Goal: Feedback & Contribution: Submit feedback/report problem

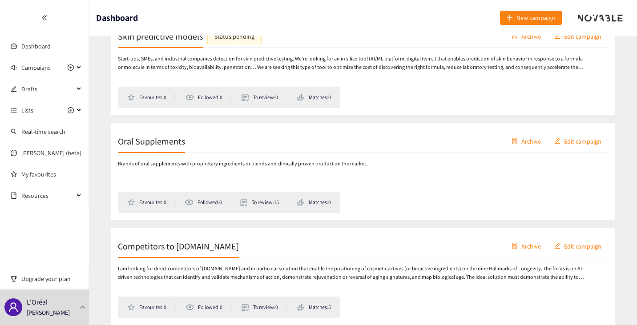
scroll to position [178, 0]
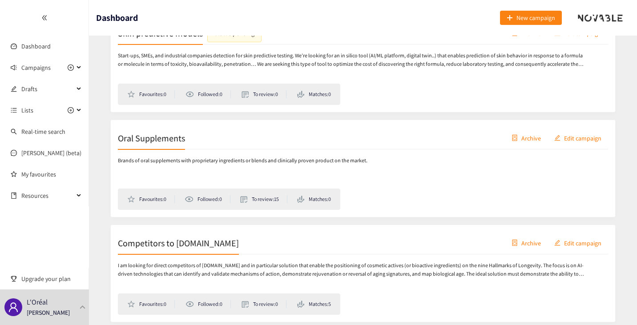
click at [161, 144] on h2 "Oral Supplements" at bounding box center [151, 138] width 67 height 12
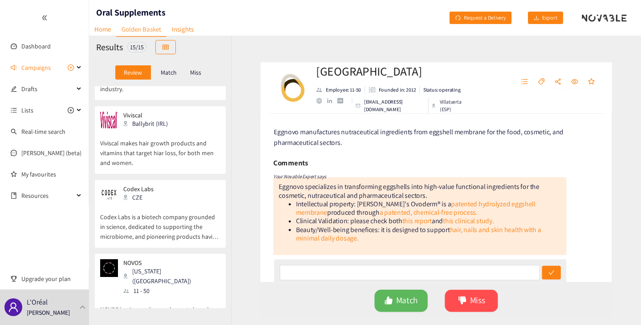
scroll to position [356, 0]
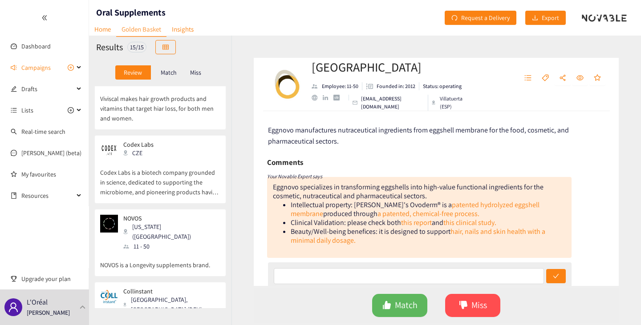
drag, startPoint x: 152, startPoint y: 170, endPoint x: 111, endPoint y: 143, distance: 48.9
click at [111, 143] on img at bounding box center [109, 150] width 18 height 18
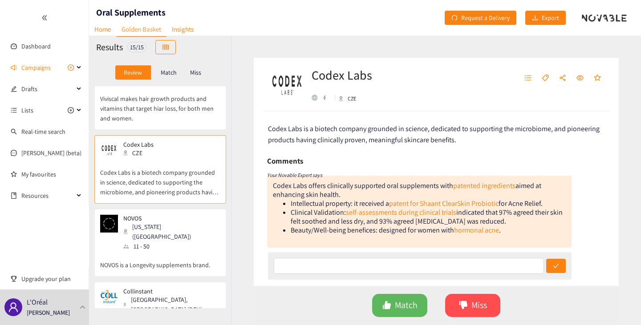
scroll to position [0, 0]
click at [408, 204] on link "patent for Shaant ClearSkin Probiotic" at bounding box center [443, 204] width 109 height 9
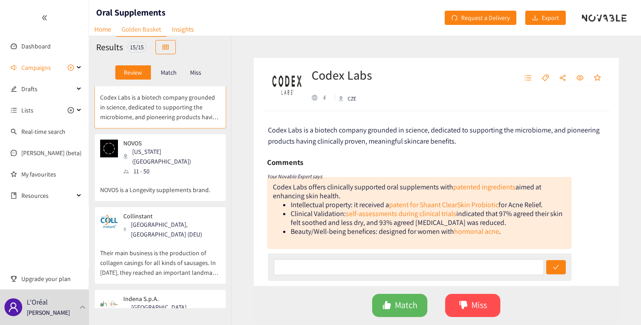
scroll to position [489, 0]
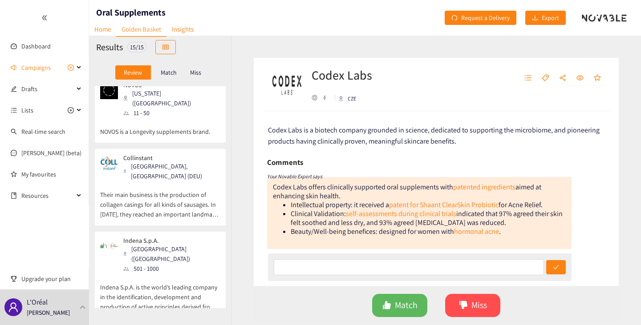
click at [314, 96] on div "website" at bounding box center [314, 98] width 6 height 6
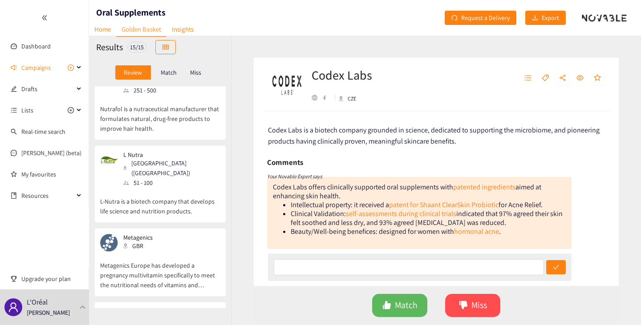
scroll to position [845, 0]
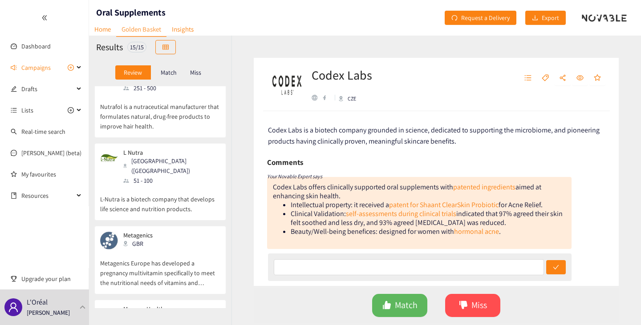
click at [163, 186] on p "L-Nutra is a biotech company that develops life science and nutrition products." at bounding box center [160, 200] width 120 height 28
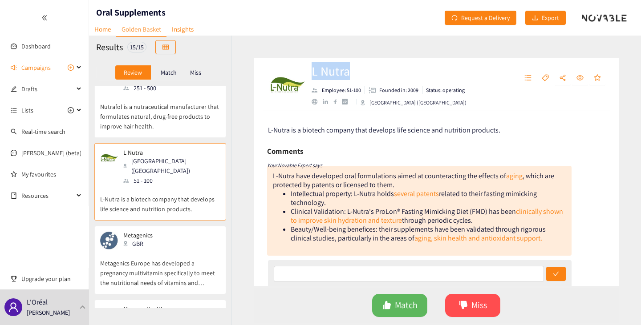
drag, startPoint x: 353, startPoint y: 69, endPoint x: 313, endPoint y: 72, distance: 40.2
click at [313, 72] on h2 "L Nutra" at bounding box center [388, 71] width 155 height 18
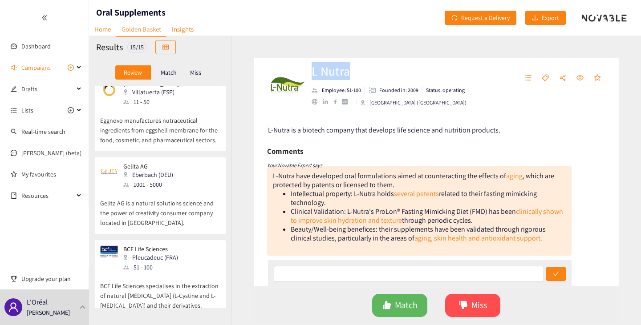
scroll to position [0, 0]
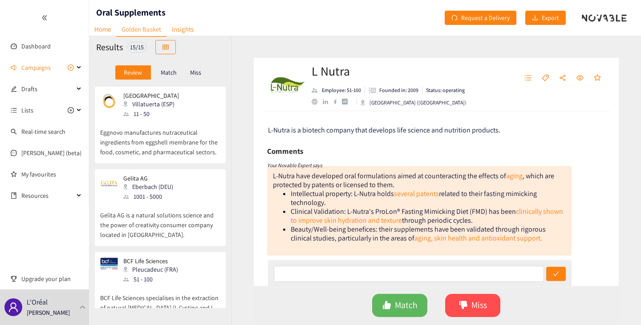
click at [158, 128] on p "Eggnovo manufactures nutraceutical ingredients from eggshell membrane for the f…" at bounding box center [160, 138] width 120 height 38
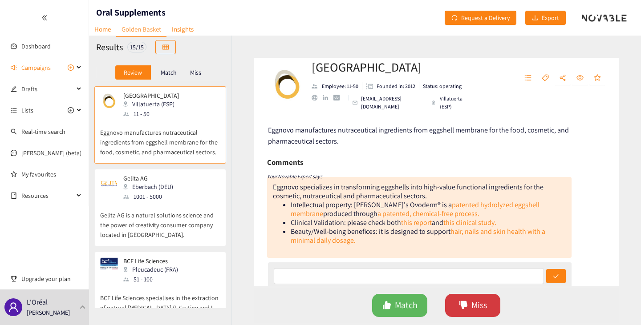
click at [464, 245] on icon "dislike" at bounding box center [463, 305] width 8 height 8
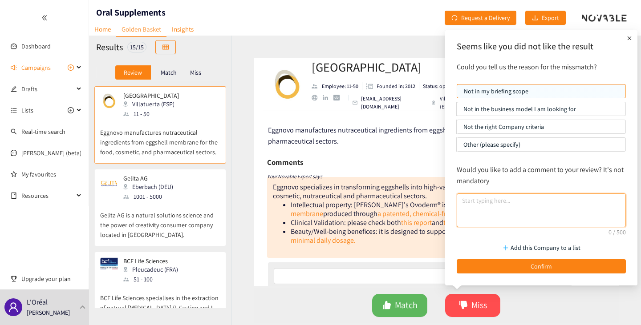
click at [480, 207] on textarea at bounding box center [540, 211] width 169 height 34
click at [560, 201] on textarea "Supplier of "off the shelf" ingredient, the brief is to find brand that have th…" at bounding box center [540, 211] width 169 height 34
click at [557, 201] on textarea "Supplier of "off the shelf" ingredient, the brief is to find brand that have th…" at bounding box center [540, 211] width 169 height 34
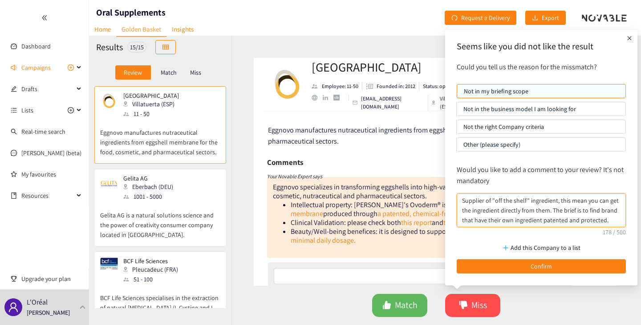
click at [565, 222] on textarea "Supplier of "off the shelf" ingredient, this mean you can get the ingredient di…" at bounding box center [540, 211] width 169 height 34
drag, startPoint x: 507, startPoint y: 218, endPoint x: 440, endPoint y: 167, distance: 84.2
click at [440, 167] on body "We value your privacy We use cookies to enhance your browsing experience, serve…" at bounding box center [320, 162] width 641 height 325
type textarea "Supplier of "off the shelf" ingredient, this mean you can get the ingredient di…"
click at [528, 218] on textarea "Supplier of "off the shelf" ingredient, this mean you can get the ingredient di…" at bounding box center [540, 211] width 169 height 34
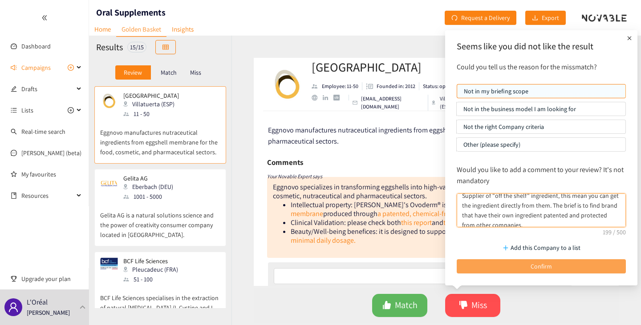
scroll to position [10, 0]
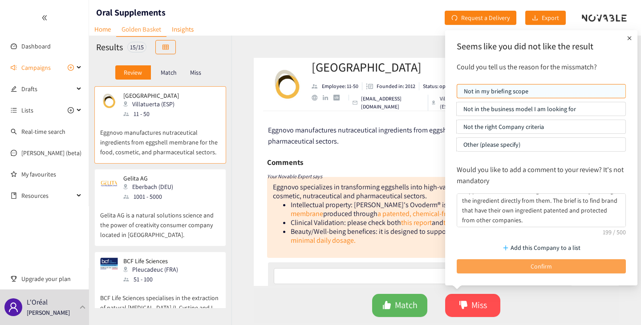
click at [516, 245] on button "Confirm" at bounding box center [540, 266] width 169 height 14
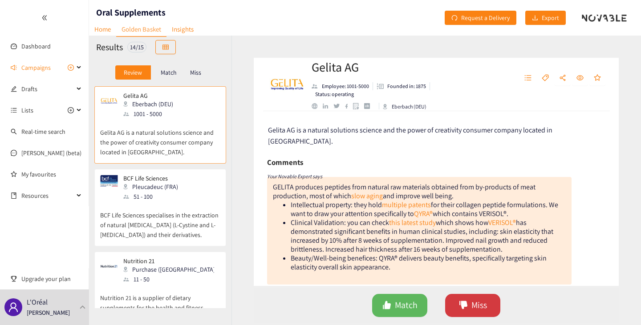
click at [467, 245] on icon "dislike" at bounding box center [463, 305] width 9 height 9
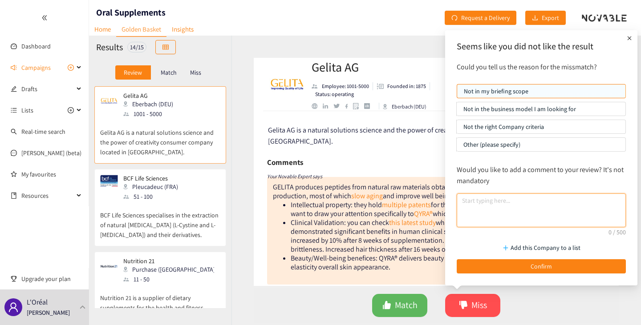
click at [505, 205] on textarea at bounding box center [540, 211] width 169 height 34
paste textarea "Supplier of "off the shelf" ingredient, this mean you can get the ingredient di…"
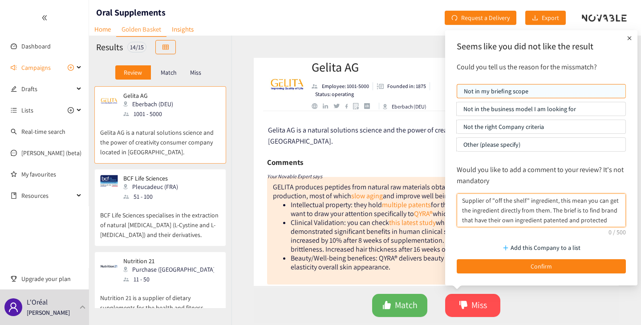
scroll to position [8, 0]
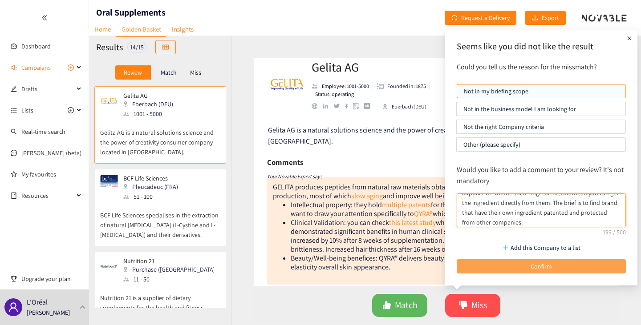
type textarea "Supplier of "off the shelf" ingredient, this mean you can get the ingredient di…"
click at [519, 245] on button "Confirm" at bounding box center [540, 266] width 169 height 14
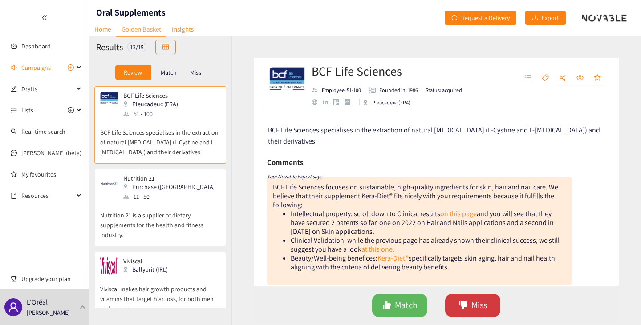
click at [477, 245] on span "Miss" at bounding box center [479, 306] width 16 height 14
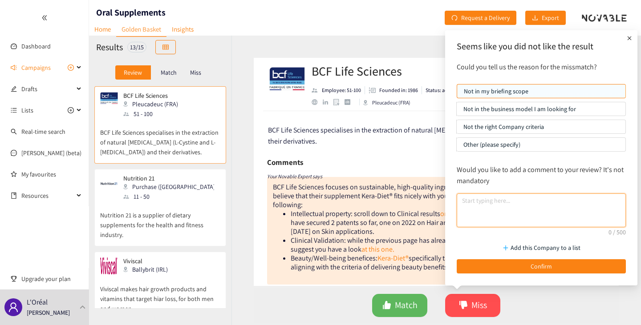
click at [495, 213] on textarea at bounding box center [540, 211] width 169 height 34
paste textarea "Supplier of "off the shelf" ingredient, this mean you can get the ingredient di…"
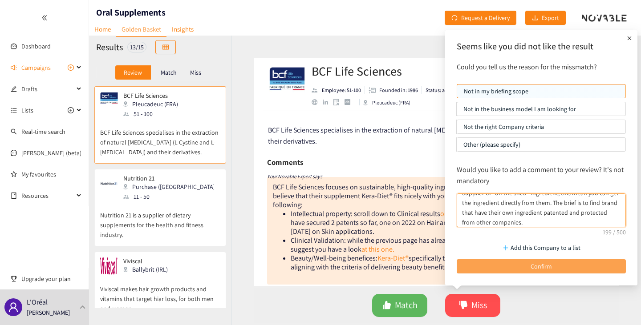
type textarea "Supplier of "off the shelf" ingredient, this mean you can get the ingredient di…"
click at [530, 245] on button "Confirm" at bounding box center [540, 266] width 169 height 14
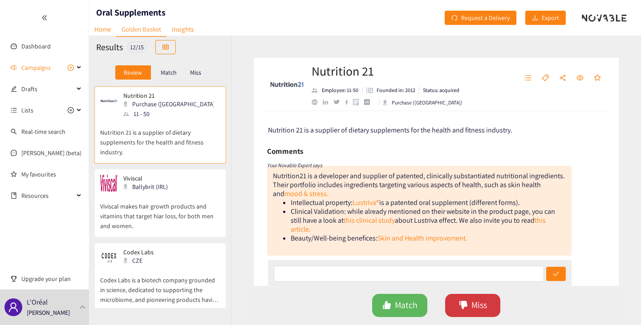
click at [464, 245] on icon "dislike" at bounding box center [463, 305] width 8 height 8
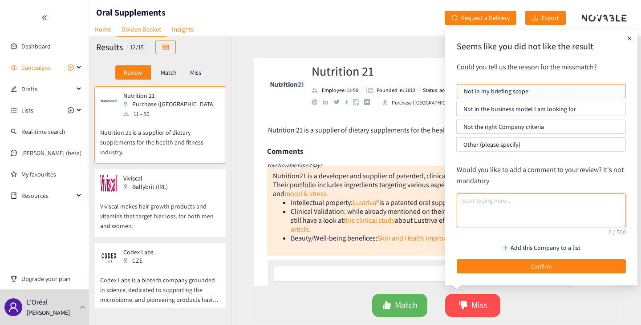
click at [521, 207] on textarea at bounding box center [540, 211] width 169 height 34
type textarea "S"
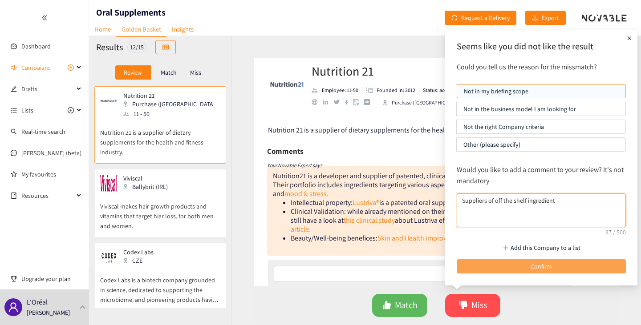
type textarea "Suppliers of off the shelf ingredient"
click at [540, 245] on span "Confirm" at bounding box center [540, 267] width 21 height 10
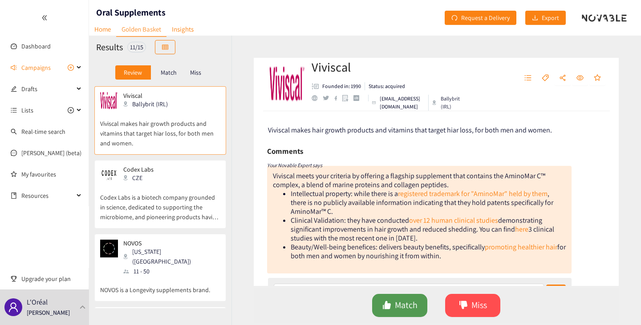
click at [405, 245] on span "Match" at bounding box center [406, 306] width 23 height 14
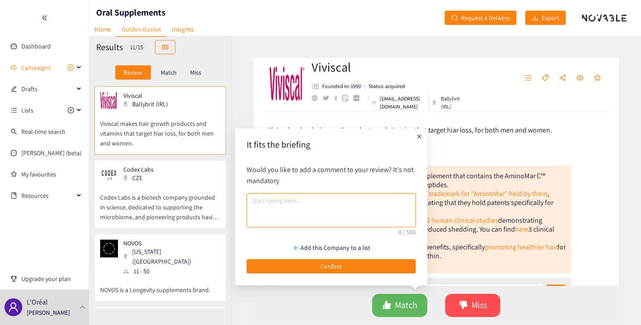
click at [305, 214] on textarea at bounding box center [330, 211] width 169 height 34
drag, startPoint x: 253, startPoint y: 198, endPoint x: 247, endPoint y: 197, distance: 5.9
click at [248, 197] on textarea "registered trademark blend !" at bounding box center [330, 211] width 169 height 34
type textarea "Registered trademark blend !"
click at [350, 245] on div "Add this Company to a list Confirm" at bounding box center [331, 256] width 178 height 44
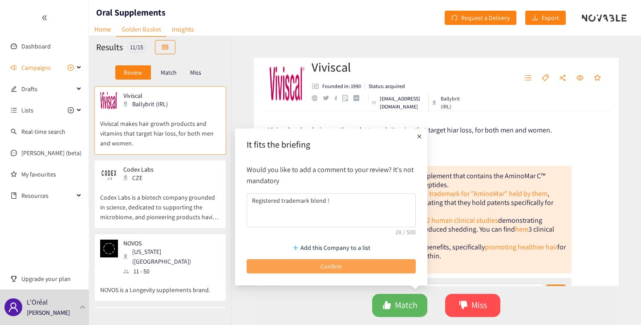
click at [335, 245] on span "Confirm" at bounding box center [330, 267] width 21 height 10
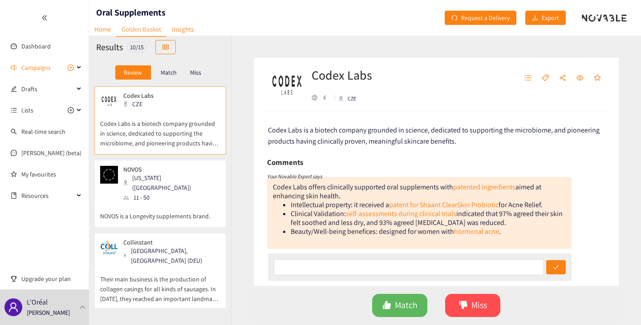
click at [172, 202] on p "NOVOS is a Longevity supplements brand." at bounding box center [160, 211] width 120 height 19
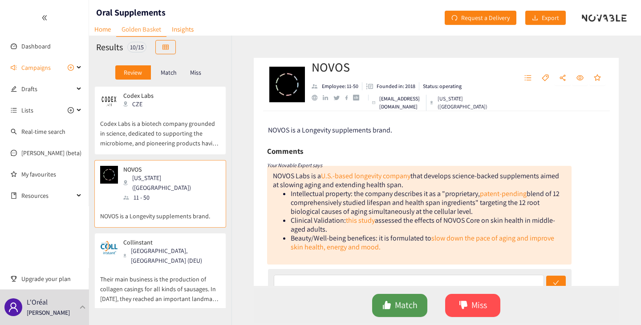
click at [402, 245] on span "Match" at bounding box center [406, 306] width 23 height 14
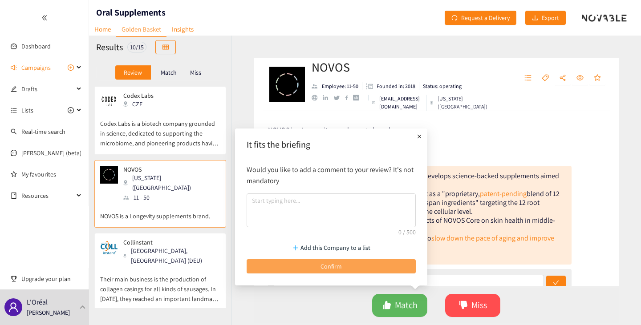
click at [336, 245] on span "Confirm" at bounding box center [330, 267] width 21 height 10
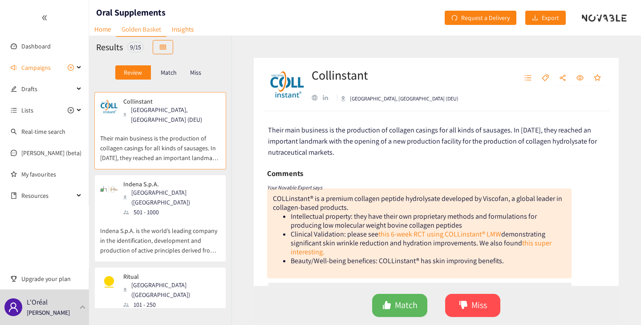
scroll to position [89, 0]
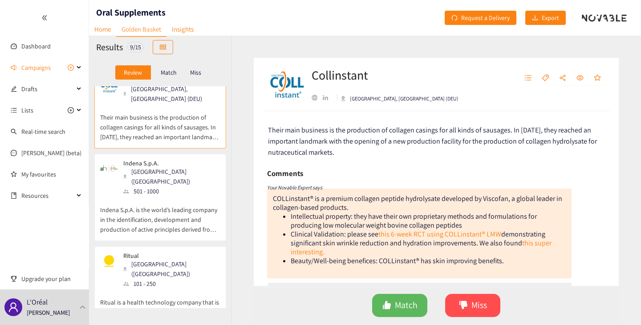
click at [178, 181] on div "Indena S.p.A. [GEOGRAPHIC_DATA] (ITA) 501 - 1000" at bounding box center [160, 178] width 120 height 36
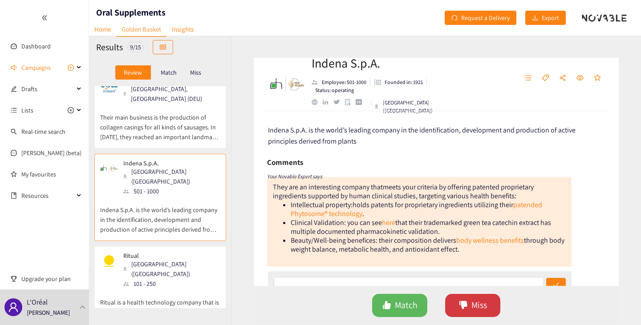
click at [470, 245] on button "Miss" at bounding box center [472, 305] width 55 height 23
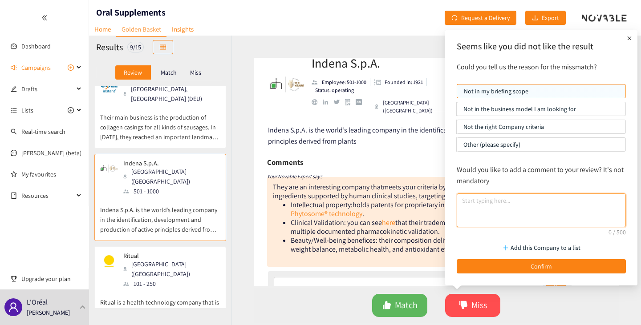
click at [504, 211] on textarea at bounding box center [540, 211] width 169 height 34
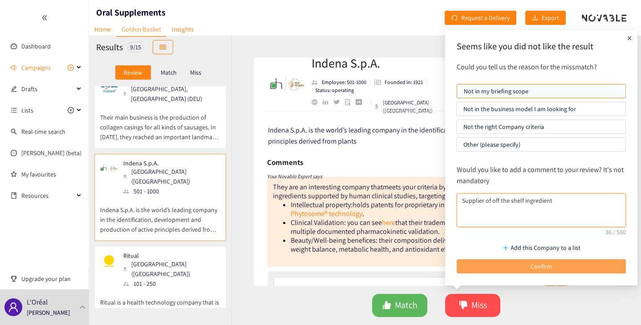
type textarea "Supplier of off the shelf ingredient"
click at [509, 245] on button "Confirm" at bounding box center [540, 266] width 169 height 14
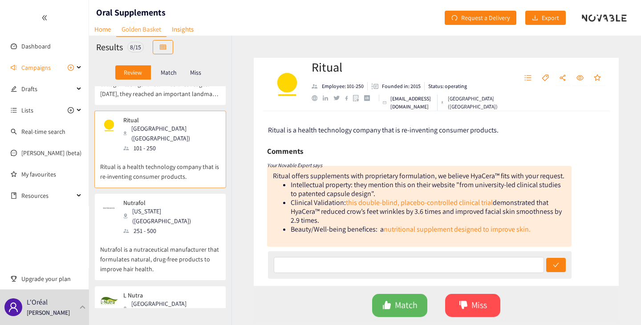
scroll to position [133, 0]
click at [197, 205] on div "Nutrafol [US_STATE] ([GEOGRAPHIC_DATA]) 251 - 500" at bounding box center [160, 216] width 120 height 36
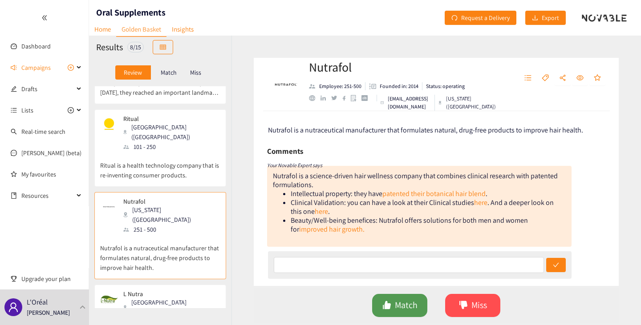
click at [406, 245] on span "Match" at bounding box center [406, 306] width 23 height 14
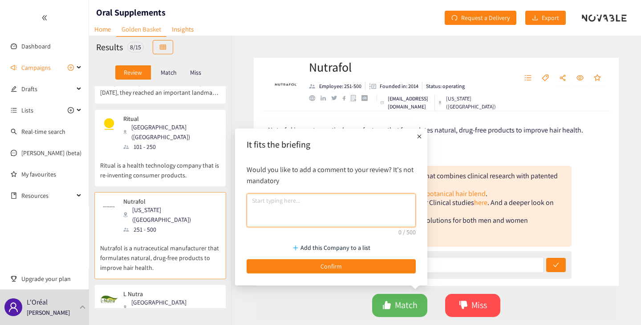
click at [345, 226] on textarea at bounding box center [330, 211] width 169 height 34
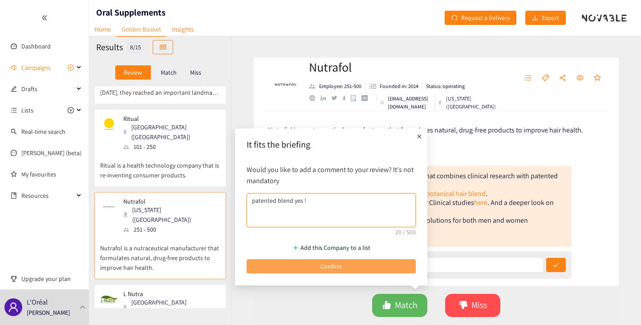
type textarea "patented blend yes !"
click at [362, 245] on button "Confirm" at bounding box center [330, 266] width 169 height 14
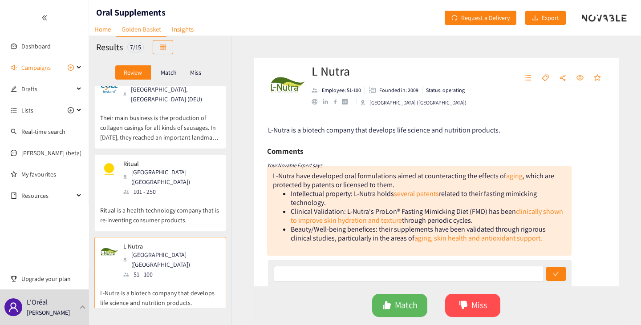
scroll to position [89, 0]
click at [180, 196] on p "Ritual is a health technology company that is re-inventing consumer products." at bounding box center [160, 210] width 120 height 28
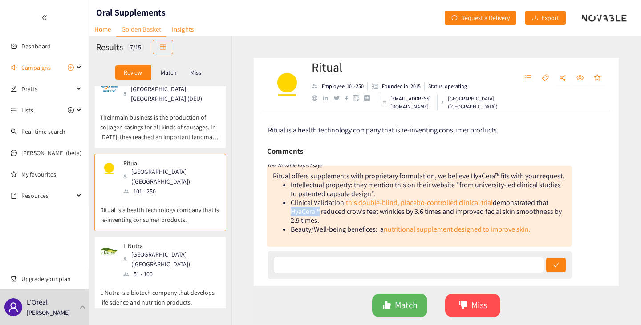
drag, startPoint x: 320, startPoint y: 220, endPoint x: 286, endPoint y: 221, distance: 33.8
click at [286, 221] on ul "Intellectual property: they mention this on their website "from university-led …" at bounding box center [419, 207] width 293 height 53
copy li "HyaCera™"
click at [392, 245] on button "Match" at bounding box center [399, 305] width 55 height 23
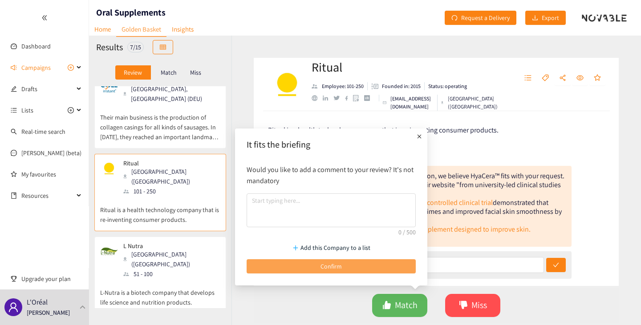
click at [363, 245] on button "Confirm" at bounding box center [330, 266] width 169 height 14
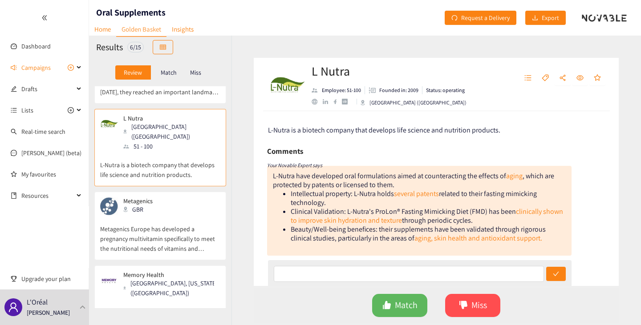
scroll to position [0, 0]
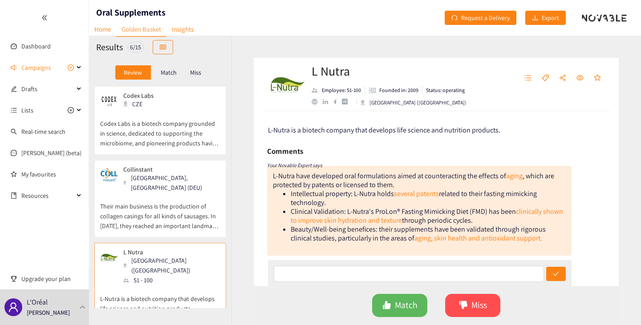
click at [131, 114] on p "Codex Labs is a biotech company grounded in science, dedicated to supporting th…" at bounding box center [160, 129] width 120 height 38
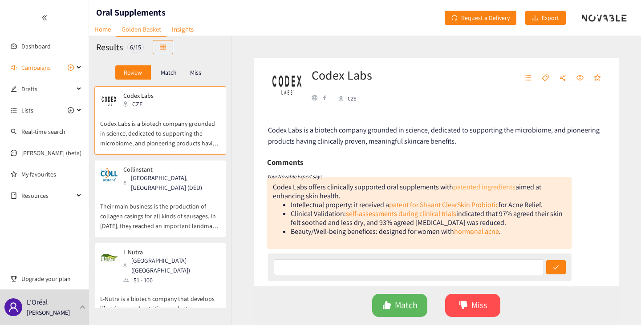
click at [505, 187] on link "patented ingredients" at bounding box center [484, 186] width 62 height 9
drag, startPoint x: 380, startPoint y: 76, endPoint x: 314, endPoint y: 73, distance: 65.9
click at [314, 73] on div "Codex Labs CZE" at bounding box center [368, 84] width 203 height 27
copy h2 "Codex Labs"
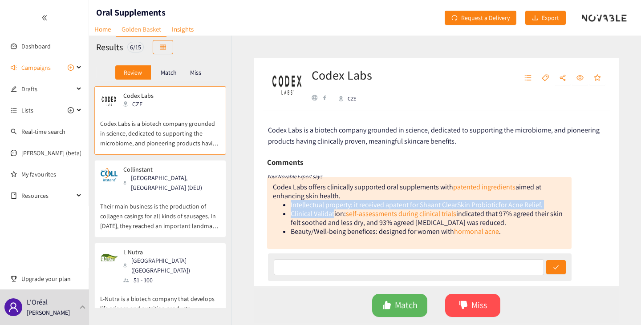
drag, startPoint x: 290, startPoint y: 204, endPoint x: 334, endPoint y: 210, distance: 44.5
click at [334, 210] on ul "Intellectual property: it received a patent for [PERSON_NAME] Probiotic for Acn…" at bounding box center [419, 219] width 293 height 36
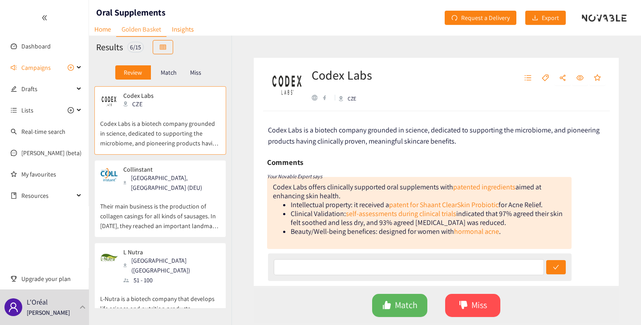
click at [348, 224] on li "Clinical Validation: self-assessments during clinical trials indicated that 97%…" at bounding box center [428, 219] width 275 height 18
click at [384, 215] on link "self-assessments during clinical trials" at bounding box center [401, 213] width 110 height 9
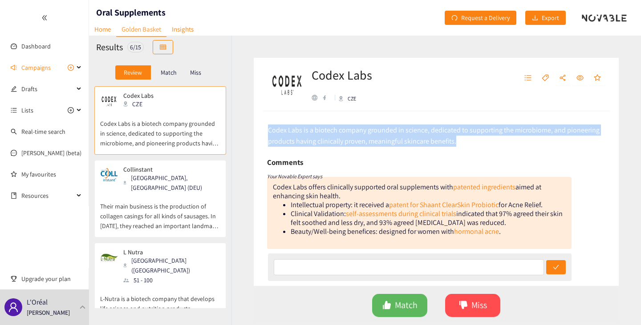
drag, startPoint x: 268, startPoint y: 129, endPoint x: 460, endPoint y: 141, distance: 192.2
click at [460, 141] on div "Codex Labs is a biotech company grounded in science, dedicated to supporting th…" at bounding box center [437, 136] width 338 height 22
copy span "Codex Labs is a biotech company grounded in science, dedicated to supporting th…"
click at [315, 98] on div "website" at bounding box center [314, 98] width 6 height 6
click at [415, 245] on span "Match" at bounding box center [406, 306] width 23 height 14
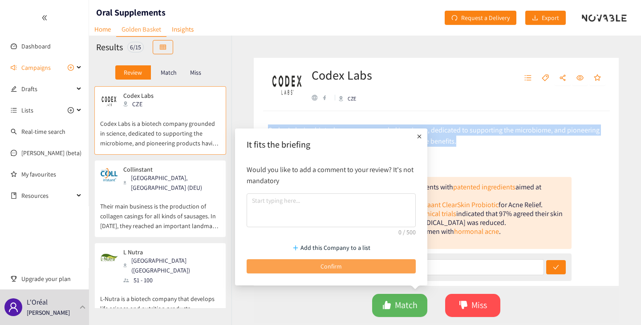
click at [339, 245] on span "Confirm" at bounding box center [330, 267] width 21 height 10
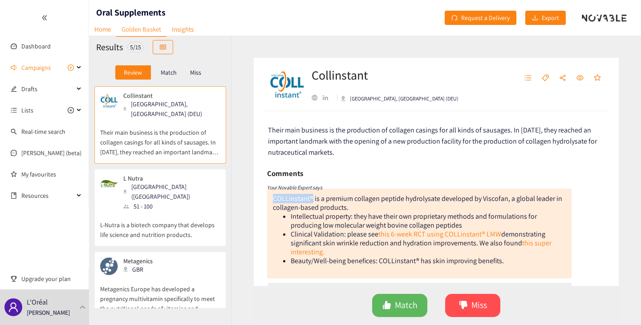
drag, startPoint x: 312, startPoint y: 199, endPoint x: 266, endPoint y: 196, distance: 45.9
click at [266, 196] on div "Their main business is the production of collagen casings for all kinds of saus…" at bounding box center [436, 198] width 365 height 175
copy div "COLLinstant®"
click at [469, 245] on button "Miss" at bounding box center [472, 305] width 55 height 23
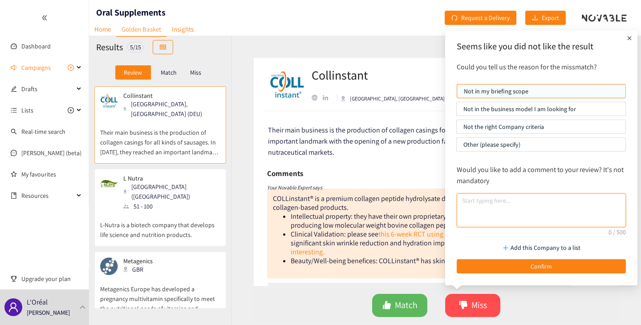
click at [499, 207] on textarea at bounding box center [540, 211] width 169 height 34
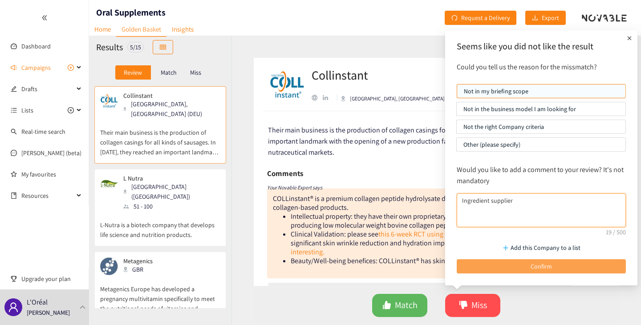
type textarea "Ingredient supplier"
click at [530, 245] on button "Confirm" at bounding box center [540, 266] width 169 height 14
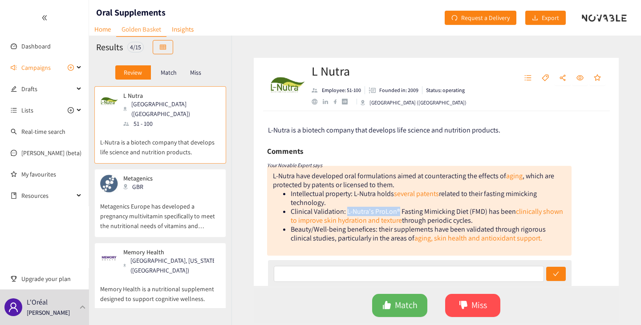
drag, startPoint x: 346, startPoint y: 211, endPoint x: 399, endPoint y: 211, distance: 52.5
click at [399, 211] on li "Clinical Validation: L-Nutra's ProLon® Fasting Mimicking Diet (FMD) has been cl…" at bounding box center [428, 216] width 275 height 18
copy li "L-Nutra's ProLon®"
click at [314, 103] on div "website" at bounding box center [314, 102] width 6 height 6
drag, startPoint x: 474, startPoint y: 303, endPoint x: 478, endPoint y: 289, distance: 14.5
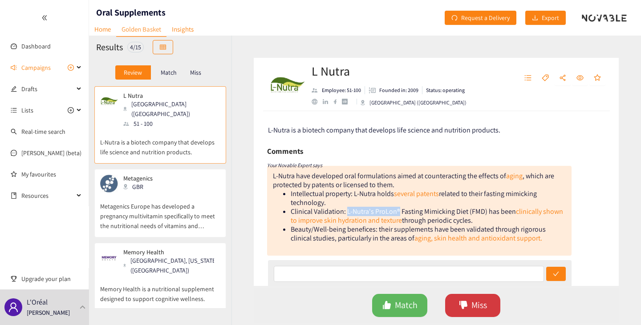
click at [474, 245] on span "Miss" at bounding box center [479, 306] width 16 height 14
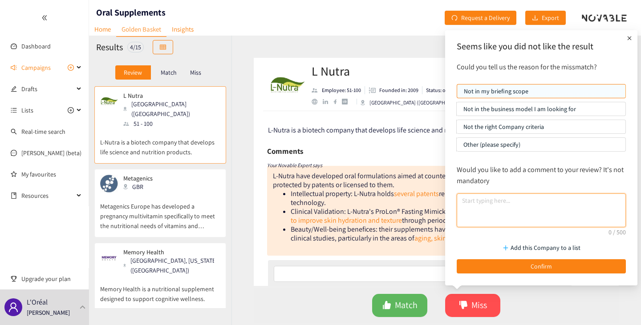
click at [528, 214] on textarea at bounding box center [540, 211] width 169 height 34
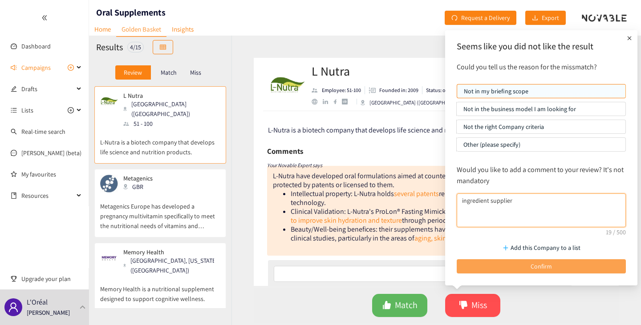
type textarea "ingredient supplier"
click at [520, 245] on button "Confirm" at bounding box center [540, 266] width 169 height 14
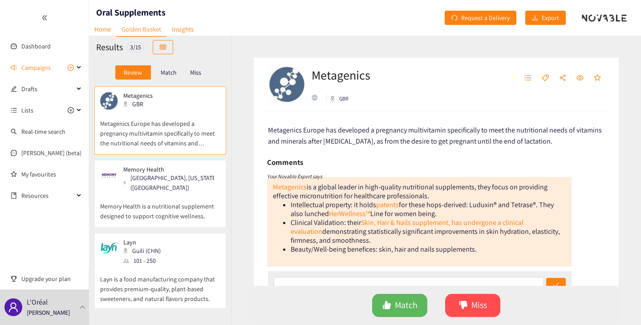
click at [315, 95] on div "website" at bounding box center [314, 98] width 6 height 6
click at [393, 245] on button "Match" at bounding box center [399, 305] width 55 height 23
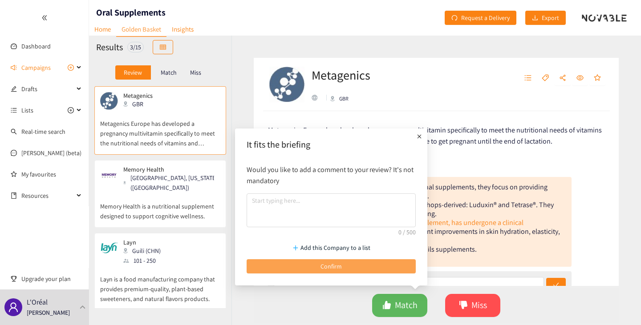
click at [342, 245] on button "Confirm" at bounding box center [330, 266] width 169 height 14
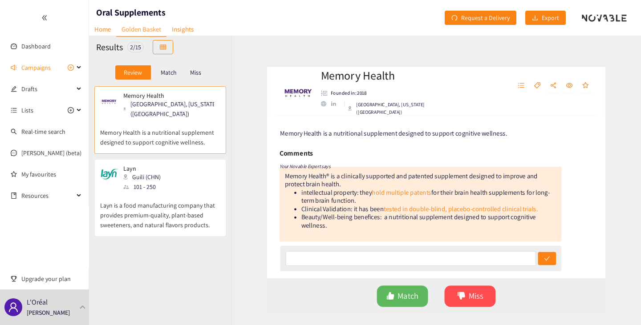
click at [316, 101] on div "website" at bounding box center [314, 98] width 6 height 6
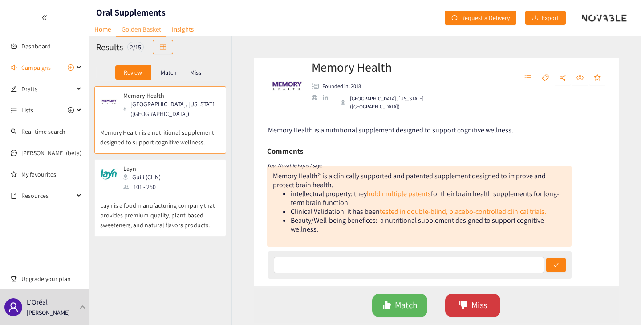
click at [464, 245] on icon "dislike" at bounding box center [463, 305] width 9 height 9
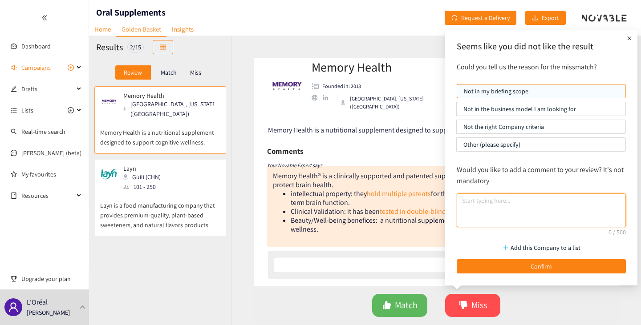
click at [489, 217] on textarea at bounding box center [540, 211] width 169 height 34
click at [484, 200] on textarea "Operate in pharmaceuticals industry, too complicated to extrapolate to beauty" at bounding box center [540, 211] width 169 height 34
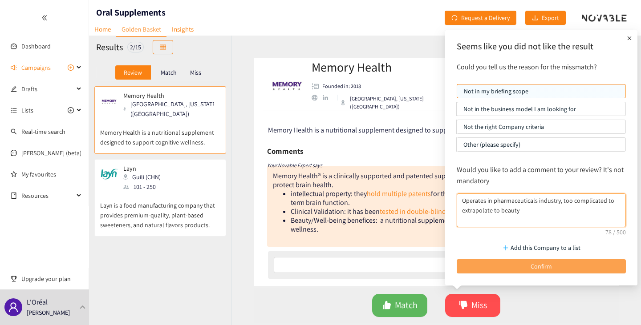
type textarea "Operates in pharmaceuticals industry, too complicated to extrapolate to beauty"
click at [511, 245] on button "Confirm" at bounding box center [540, 266] width 169 height 14
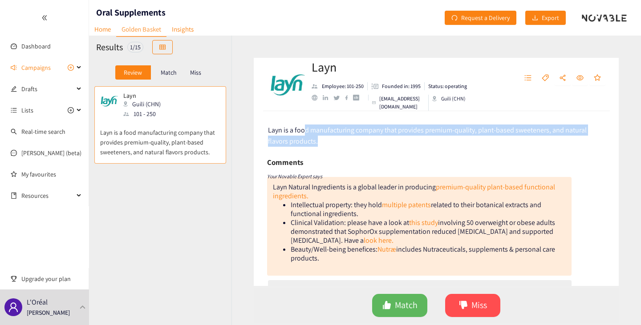
drag, startPoint x: 308, startPoint y: 134, endPoint x: 420, endPoint y: 149, distance: 113.6
click at [420, 149] on div "Layn is a food manufacturing company that provides premium-quality, plant-based…" at bounding box center [436, 198] width 365 height 175
click at [421, 149] on div "Layn is a food manufacturing company that provides premium-quality, plant-based…" at bounding box center [436, 198] width 365 height 175
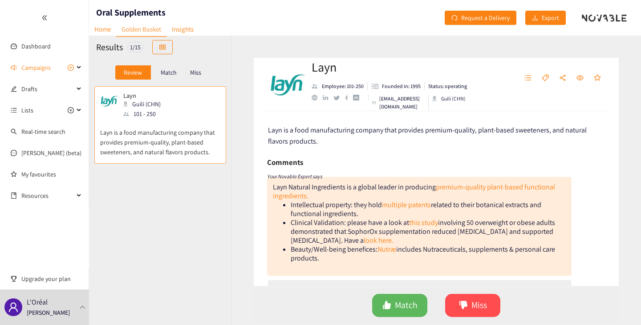
click at [314, 101] on div "website" at bounding box center [314, 98] width 6 height 6
click at [467, 245] on icon "dislike" at bounding box center [463, 305] width 9 height 9
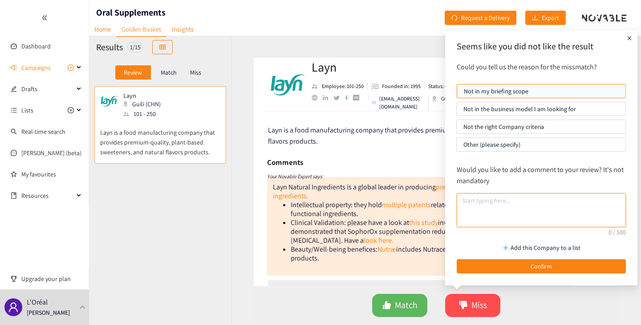
drag, startPoint x: 521, startPoint y: 217, endPoint x: 526, endPoint y: 214, distance: 6.0
click at [524, 215] on textarea at bounding box center [540, 211] width 169 height 34
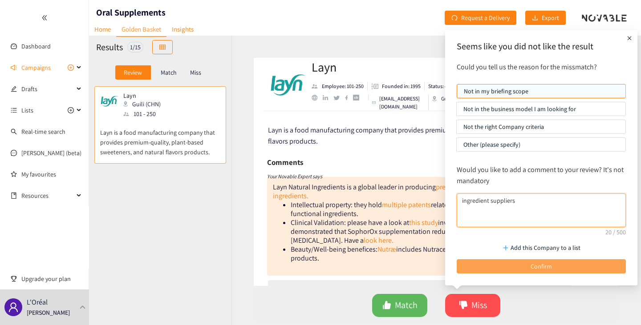
type textarea "ingredient suppliers"
click at [527, 245] on button "Confirm" at bounding box center [540, 266] width 169 height 14
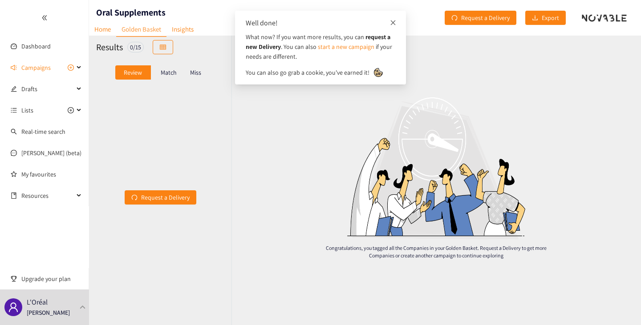
click at [393, 23] on icon "close" at bounding box center [393, 22] width 5 height 5
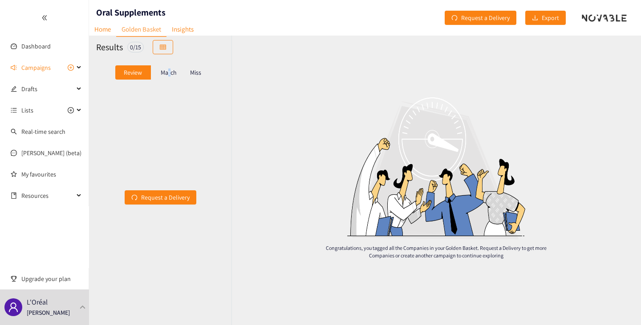
click at [170, 73] on p "Match" at bounding box center [169, 72] width 16 height 7
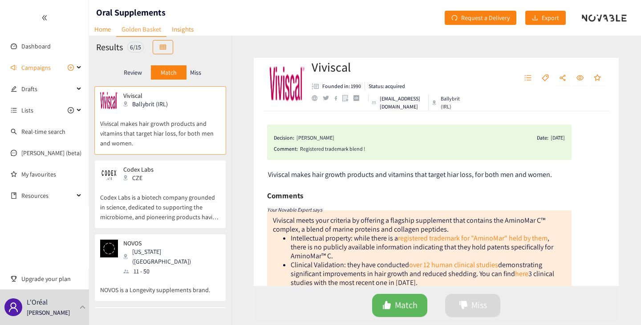
click at [128, 72] on p "Review" at bounding box center [133, 72] width 18 height 7
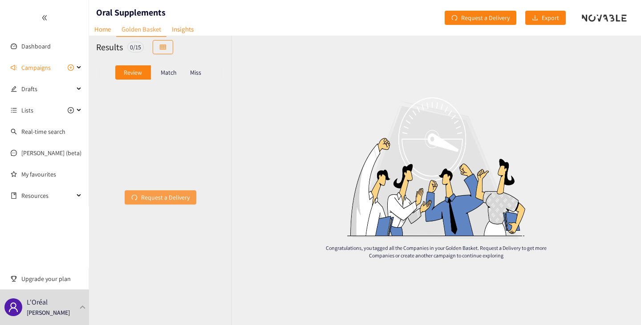
click at [161, 198] on span "Request a Delivery" at bounding box center [165, 198] width 48 height 10
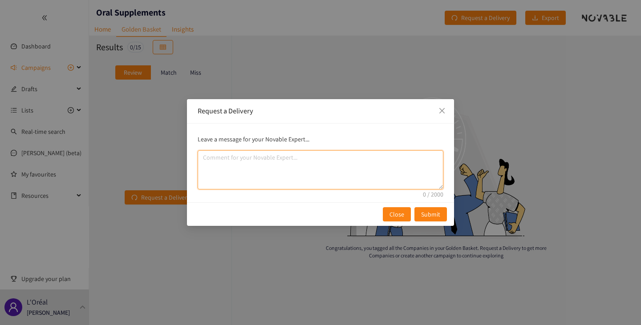
click at [244, 163] on textarea "comment" at bounding box center [321, 169] width 246 height 39
click at [287, 177] on textarea "comment" at bounding box center [321, 169] width 246 height 39
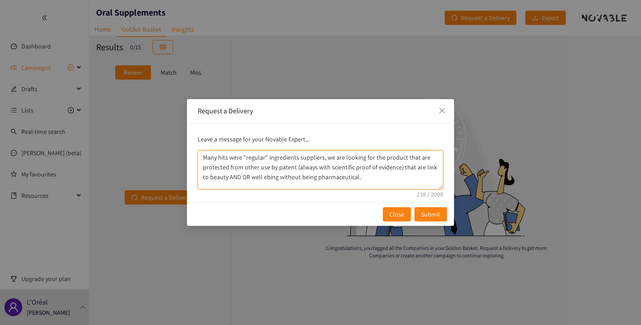
click at [220, 162] on textarea "Many hits were "regular" ingredients suppliers, we are looking for the product …" at bounding box center [321, 169] width 246 height 39
click at [258, 161] on textarea "Many hits were "regular" ingredients suppliers, we are looking for the product …" at bounding box center [321, 169] width 246 height 39
click at [308, 161] on textarea "Many hits were "regular" ingredients suppliers, we are looking for the product …" at bounding box center [321, 169] width 246 height 39
click at [322, 158] on textarea "Many hits were "regular" ingredients suppliers, we are looking for the product …" at bounding box center [321, 169] width 246 height 39
click at [243, 168] on textarea "Many hits were "regular" ingredients suppliers, and therefore not of interest. …" at bounding box center [321, 169] width 246 height 39
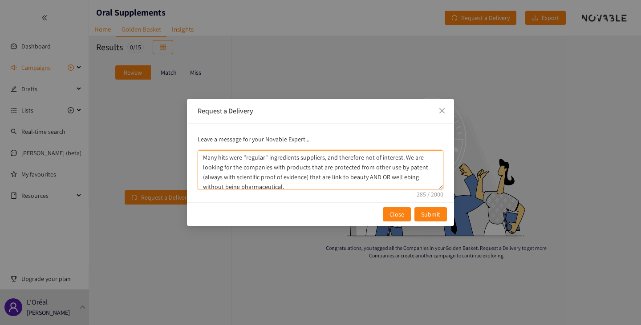
click at [382, 170] on textarea "Many hits were "regular" ingredients suppliers, and therefore not of interest. …" at bounding box center [321, 169] width 246 height 39
click at [382, 168] on textarea "Many hits were "regular" ingredients suppliers, and therefore not of interest. …" at bounding box center [321, 169] width 246 height 39
click at [424, 170] on textarea "Many hits were "regular" ingredients suppliers, and therefore not of interest. …" at bounding box center [321, 169] width 246 height 39
click at [248, 186] on textarea "Many hits were "regular" ingredients suppliers, and therefore not of interest. …" at bounding box center [321, 169] width 246 height 39
click at [331, 183] on textarea "Many hits were "regular" ingredients suppliers, and therefore not of interest. …" at bounding box center [321, 169] width 246 height 39
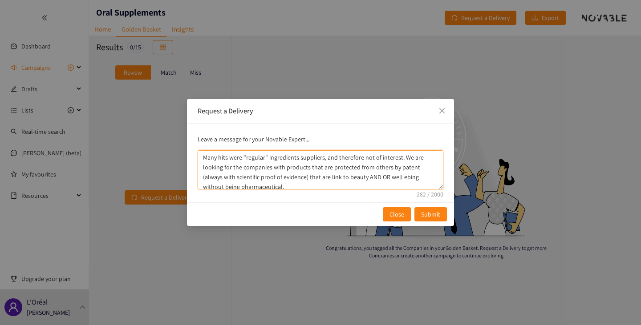
click at [319, 174] on textarea "Many hits were "regular" ingredients suppliers, and therefore not of interest. …" at bounding box center [321, 169] width 246 height 39
drag, startPoint x: 299, startPoint y: 177, endPoint x: 288, endPoint y: 177, distance: 10.7
click at [288, 177] on textarea "Many hits were "regular" ingredients suppliers, and therefore not of interest. …" at bounding box center [321, 169] width 246 height 39
click at [378, 178] on textarea "Many hits were "regular" ingredients suppliers, and therefore not of interest. …" at bounding box center [321, 169] width 246 height 39
type textarea "Many hits were "regular" ingredients suppliers, and therefore not of interest. …"
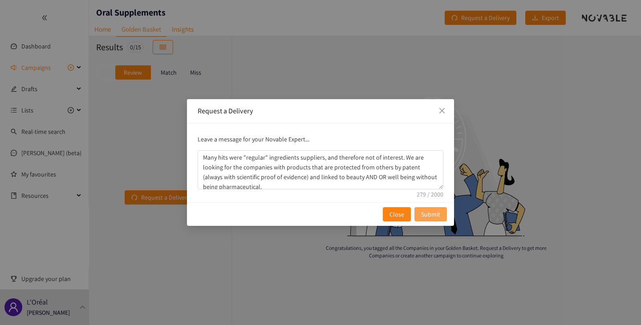
click at [432, 214] on span "Submit" at bounding box center [430, 215] width 19 height 10
